Goal: Transaction & Acquisition: Purchase product/service

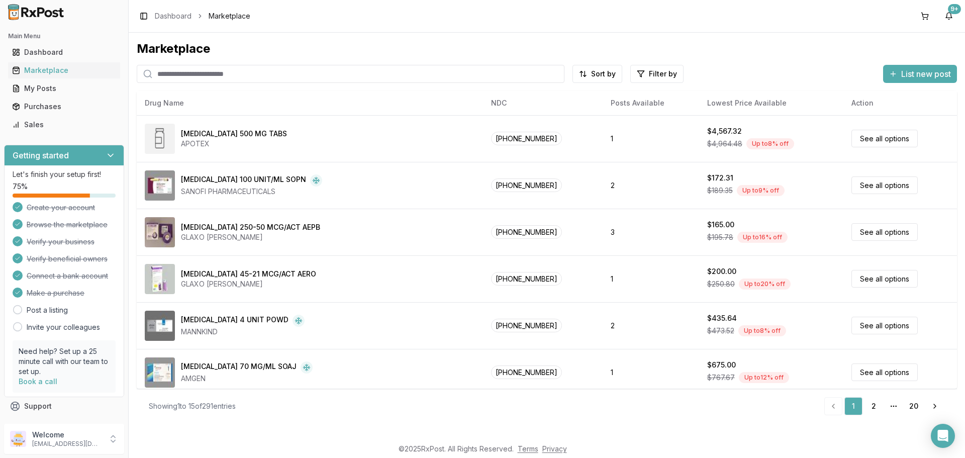
click at [307, 83] on input "search" at bounding box center [351, 74] width 428 height 18
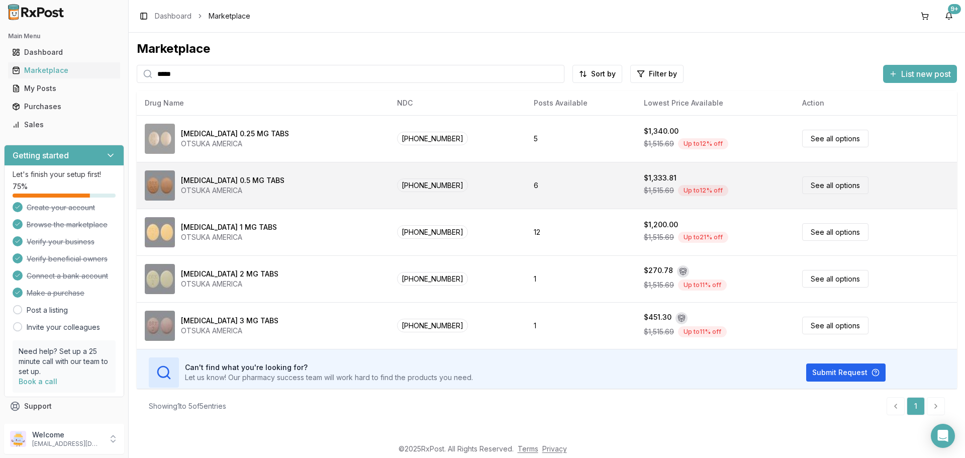
type input "*****"
click at [833, 194] on link "See all options" at bounding box center [835, 185] width 66 height 18
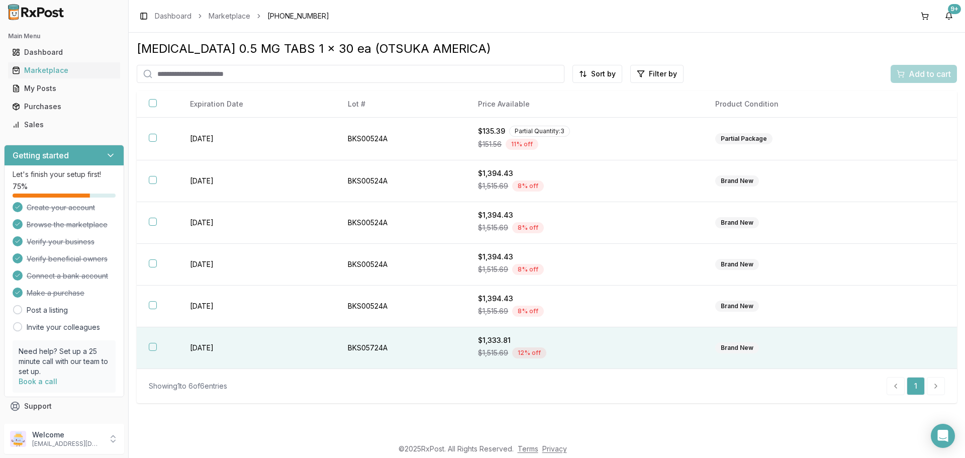
scroll to position [22, 0]
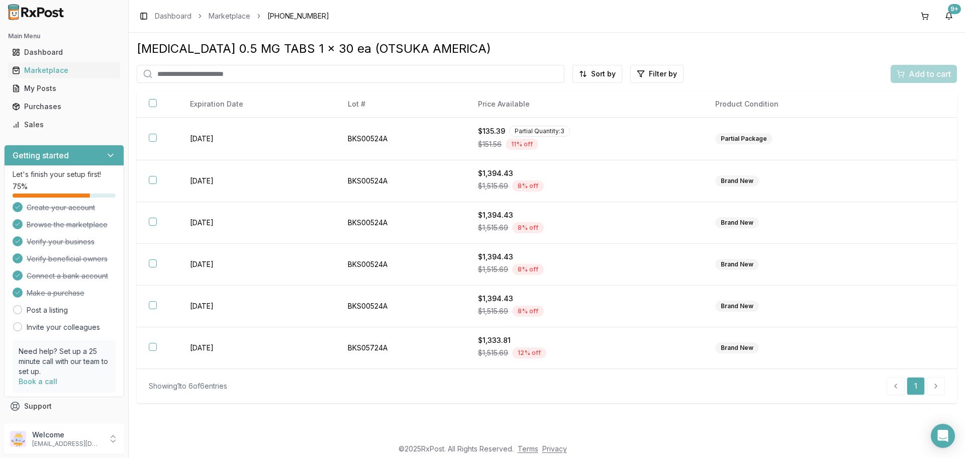
click at [927, 395] on li "pagination" at bounding box center [936, 386] width 18 height 18
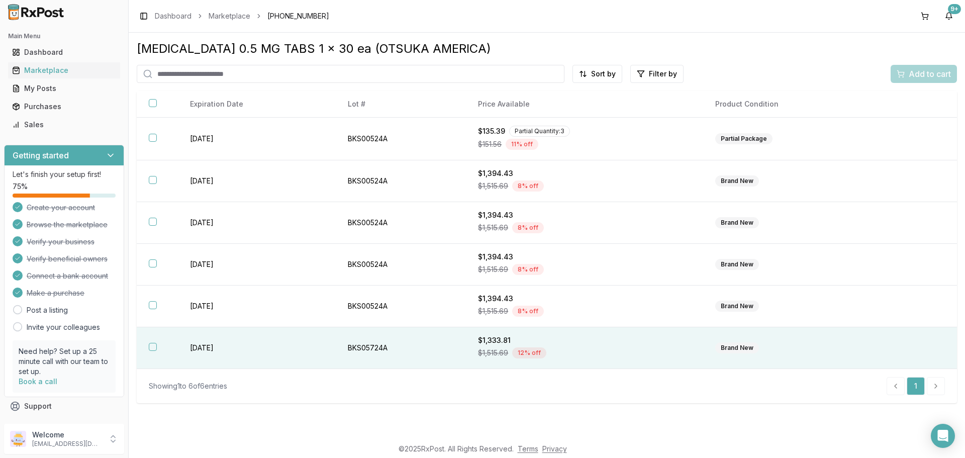
click at [157, 351] on button "button" at bounding box center [153, 347] width 8 height 8
click at [911, 69] on span "Add to cart" at bounding box center [930, 74] width 42 height 12
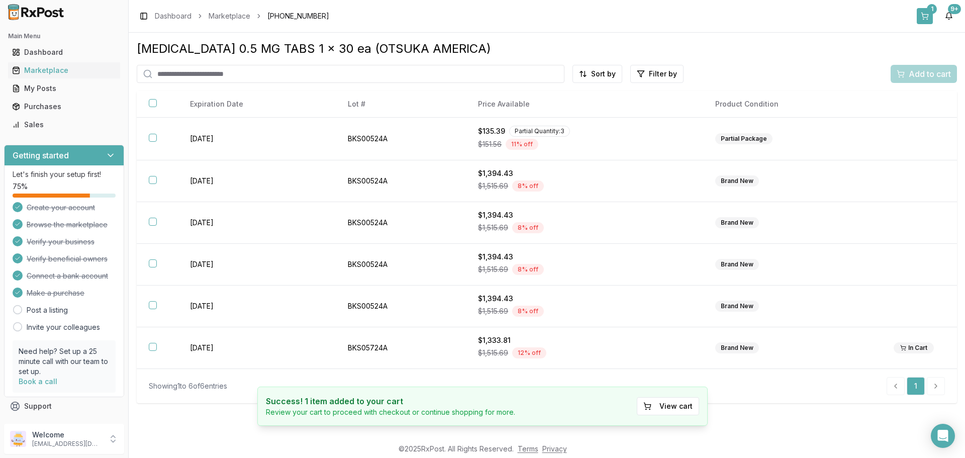
click at [917, 21] on button "1" at bounding box center [925, 16] width 16 height 16
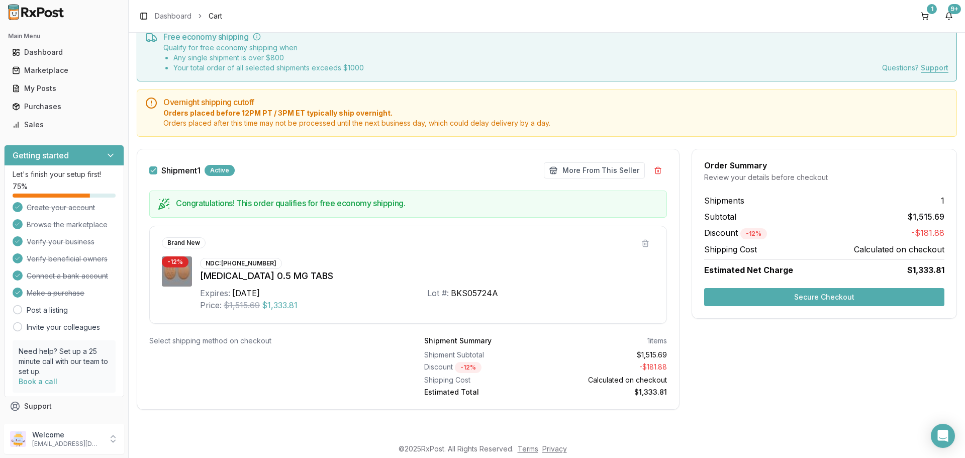
scroll to position [151, 0]
click at [820, 288] on button "Secure Checkout" at bounding box center [824, 297] width 240 height 18
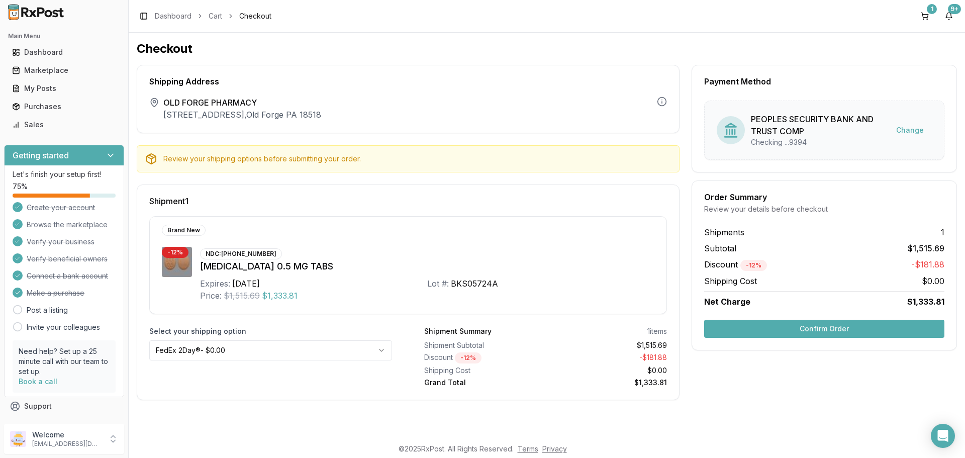
scroll to position [86, 0]
click at [396, 349] on html "Main Menu Dashboard Marketplace My Posts Purchases Sales Getting started Let's …" at bounding box center [482, 229] width 965 height 458
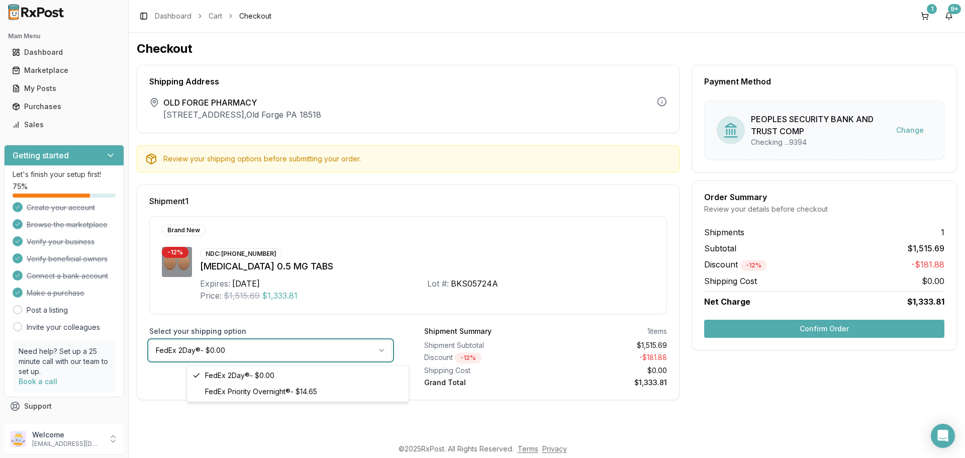
click at [396, 349] on html "Main Menu Dashboard Marketplace My Posts Purchases Sales Getting started Let's …" at bounding box center [482, 229] width 965 height 458
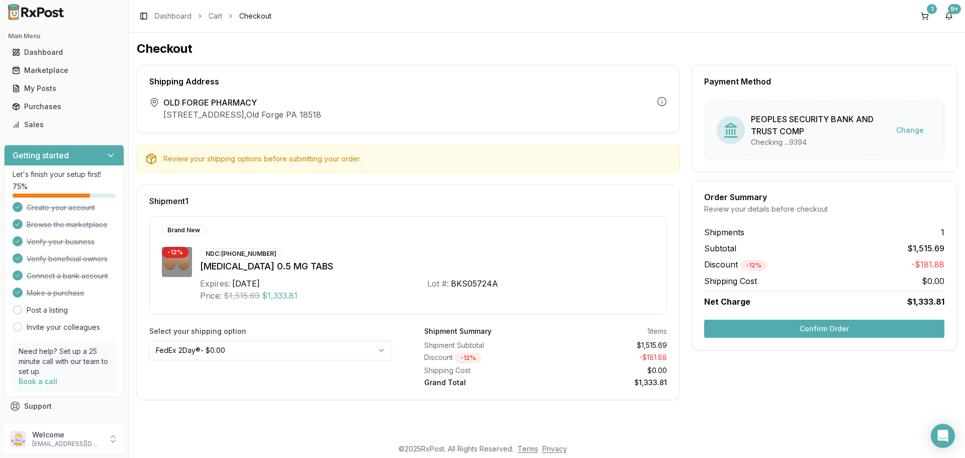
click at [816, 338] on button "Confirm Order" at bounding box center [824, 329] width 240 height 18
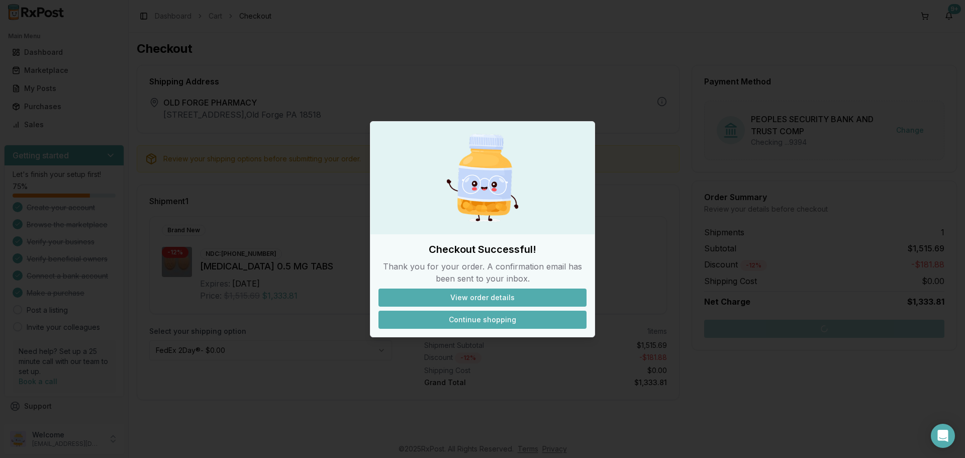
click at [508, 329] on button "Continue shopping" at bounding box center [482, 320] width 208 height 18
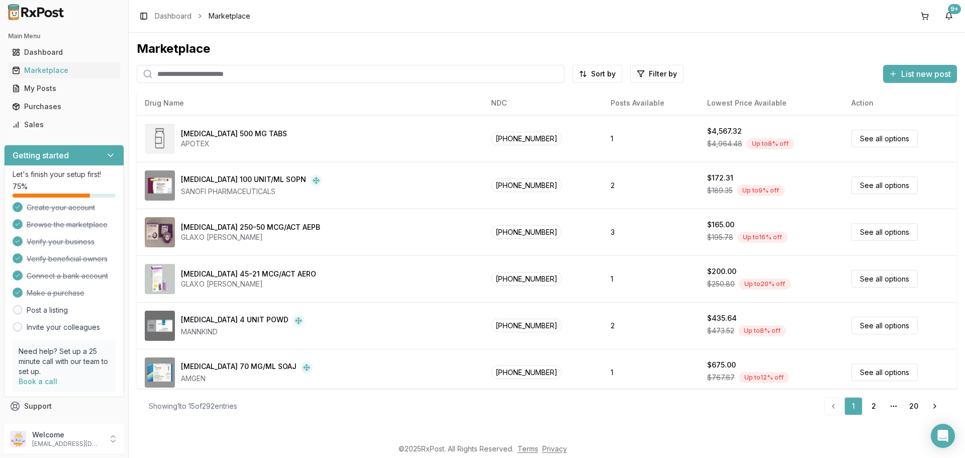
scroll to position [22, 0]
click at [265, 70] on input "search" at bounding box center [351, 74] width 428 height 18
type input "***"
